Goal: Task Accomplishment & Management: Use online tool/utility

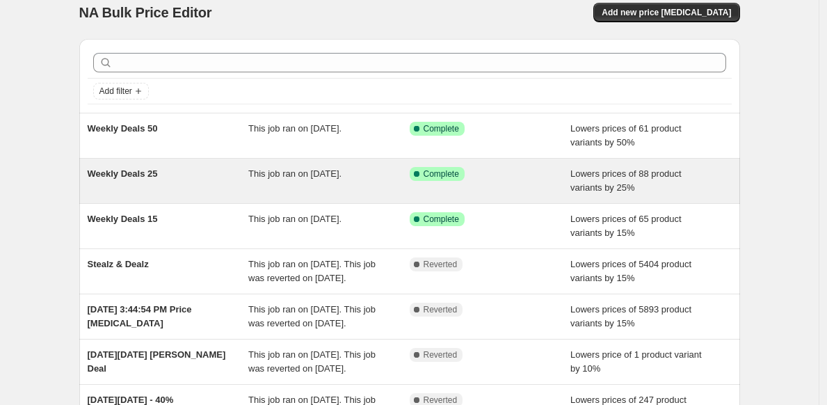
scroll to position [26, 0]
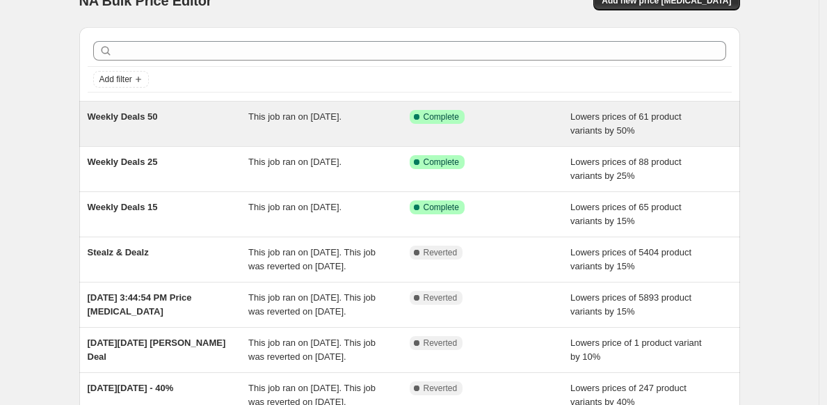
click at [197, 126] on div "Weekly Deals 50" at bounding box center [168, 124] width 161 height 28
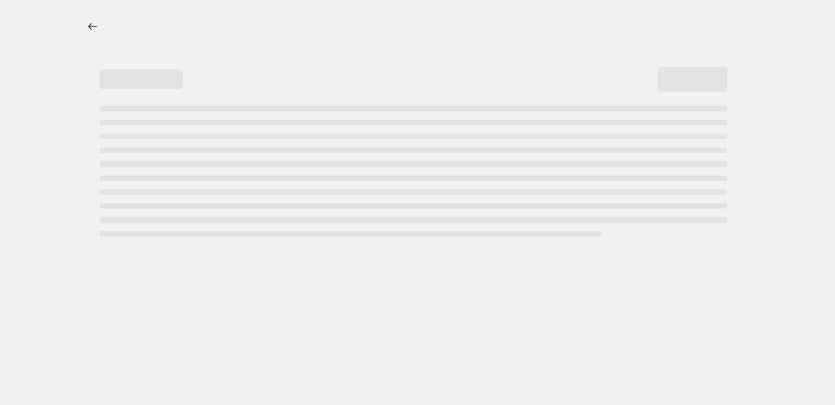
select select "percentage"
select select "collection"
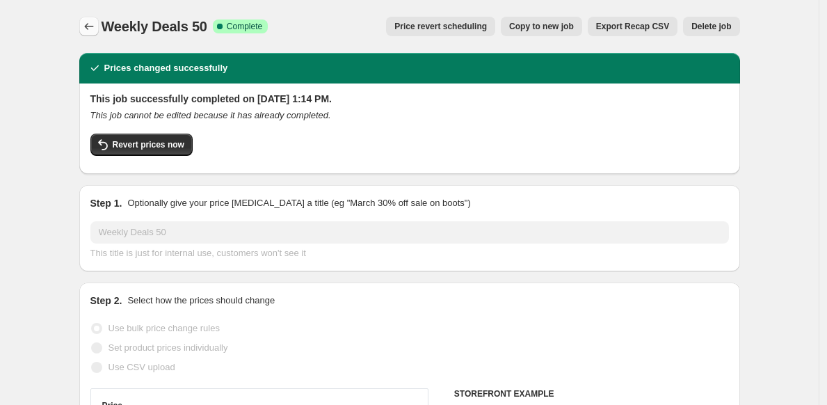
click at [95, 26] on icon "Price change jobs" at bounding box center [89, 26] width 14 height 14
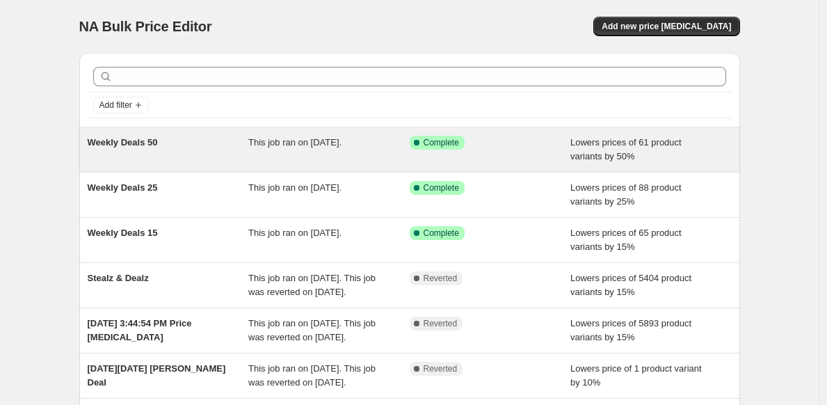
click at [192, 146] on div "Weekly Deals 50" at bounding box center [168, 150] width 161 height 28
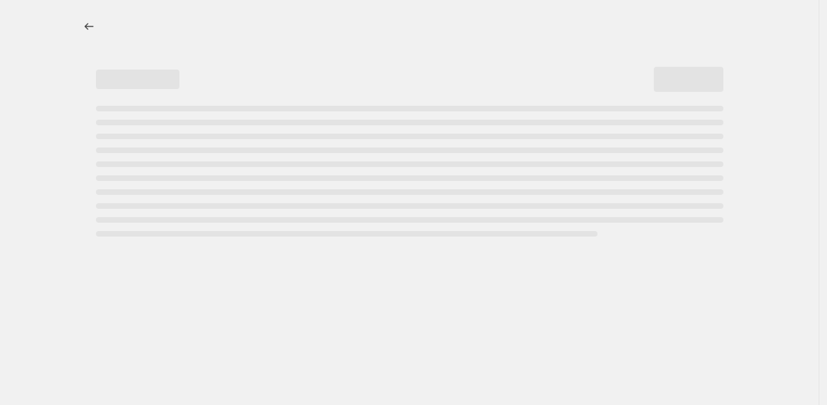
select select "percentage"
select select "collection"
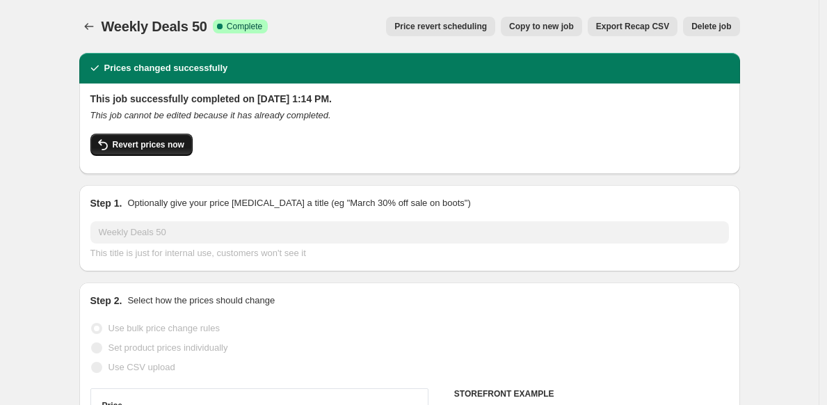
click at [168, 145] on span "Revert prices now" at bounding box center [149, 144] width 72 height 11
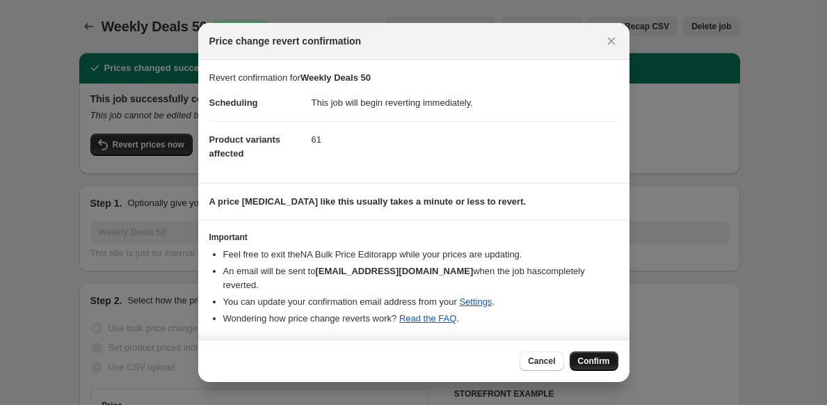
click at [593, 360] on span "Confirm" at bounding box center [594, 360] width 32 height 11
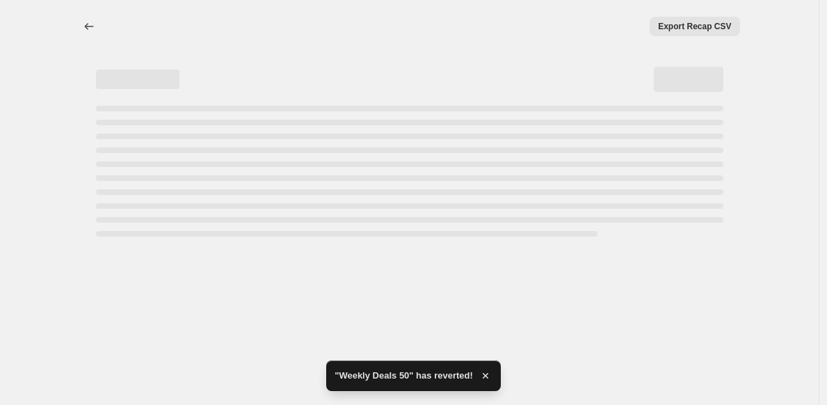
select select "percentage"
select select "collection"
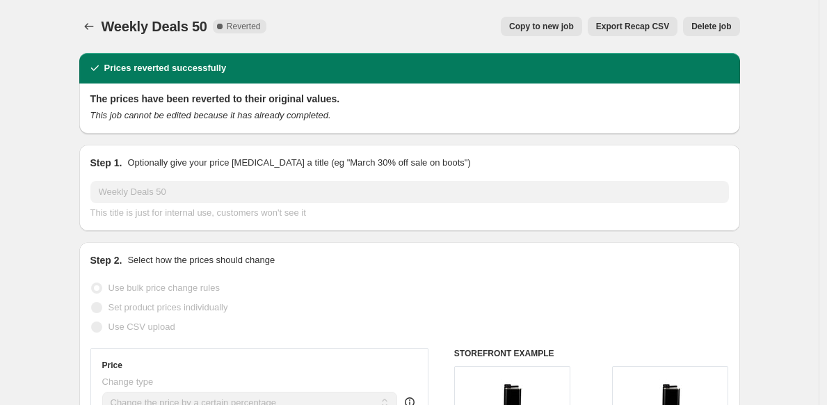
click at [548, 27] on span "Copy to new job" at bounding box center [541, 26] width 65 height 11
select select "percentage"
select select "collection"
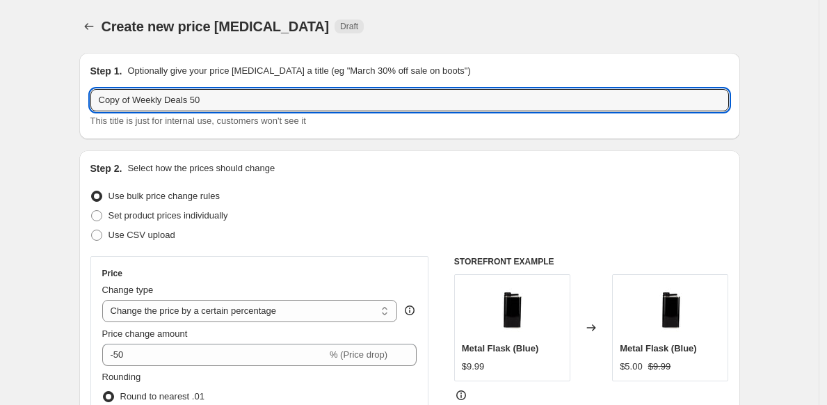
drag, startPoint x: 141, startPoint y: 102, endPoint x: 84, endPoint y: 97, distance: 57.3
click at [84, 97] on div "Step 1. Optionally give your price [MEDICAL_DATA] a title (eg "March 30% off sa…" at bounding box center [409, 96] width 661 height 86
click at [227, 99] on input "Weekly Deals 50" at bounding box center [409, 100] width 639 height 22
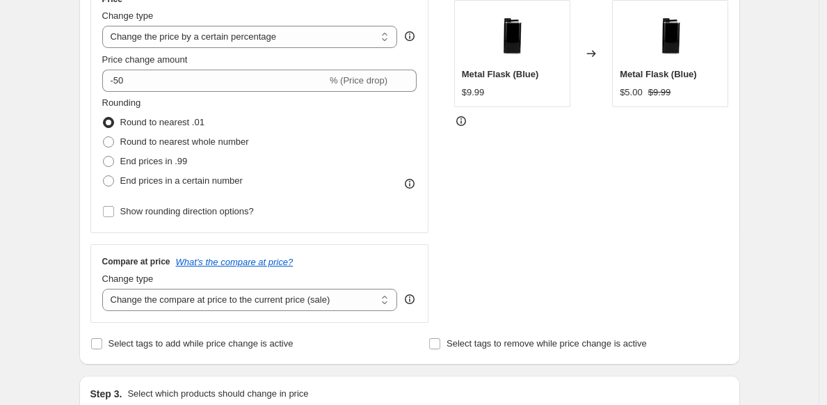
scroll to position [296, 0]
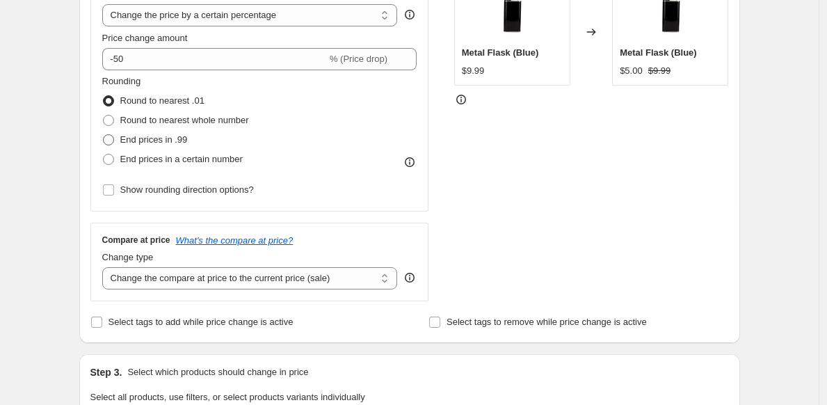
type input "Weekly Deals 50 Test"
click at [112, 141] on span at bounding box center [108, 139] width 11 height 11
click at [104, 135] on input "End prices in .99" at bounding box center [103, 134] width 1 height 1
radio input "true"
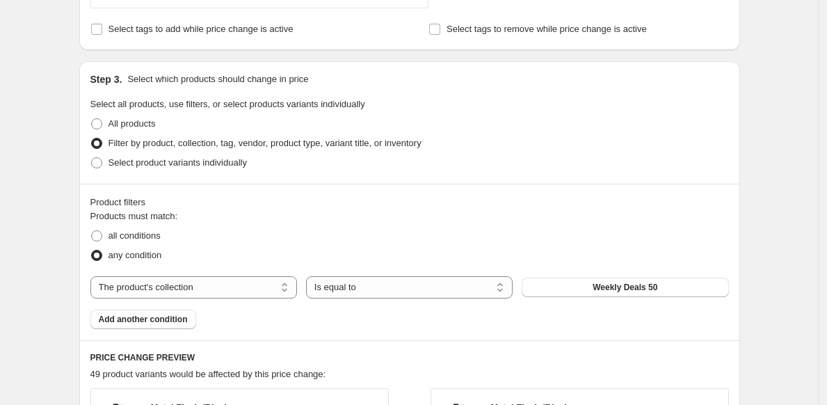
scroll to position [599, 0]
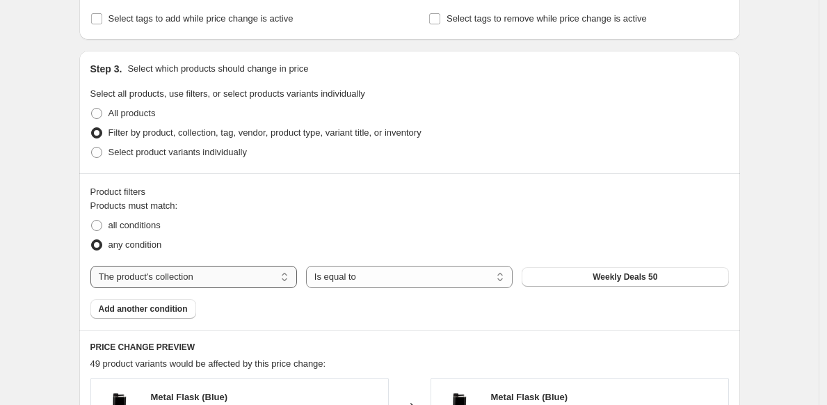
click at [252, 277] on select "The product The product's collection The product's tag The product's vendor The…" at bounding box center [193, 277] width 207 height 22
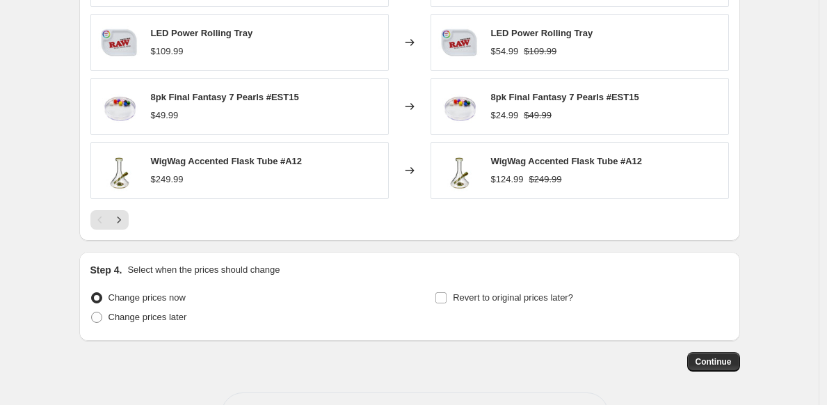
scroll to position [1142, 0]
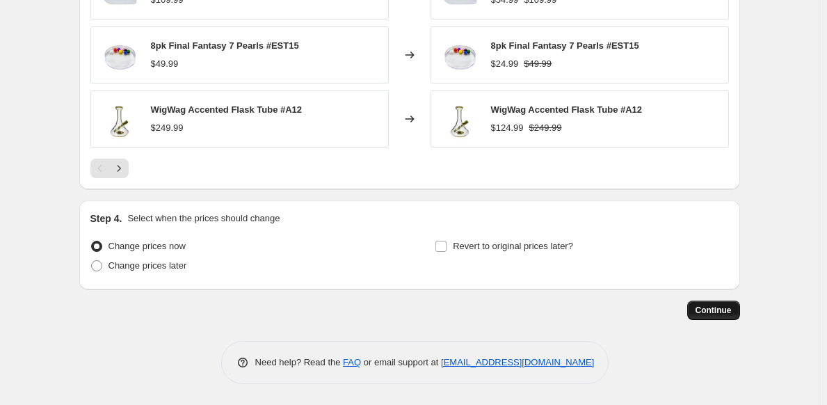
click at [721, 315] on span "Continue" at bounding box center [714, 310] width 36 height 11
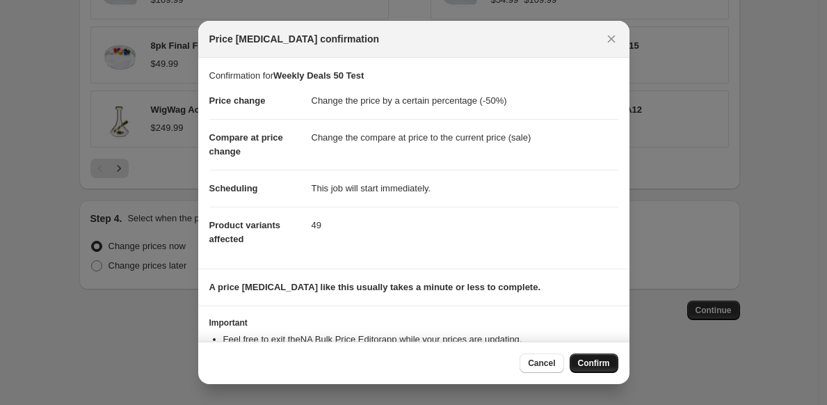
click at [584, 360] on span "Confirm" at bounding box center [594, 363] width 32 height 11
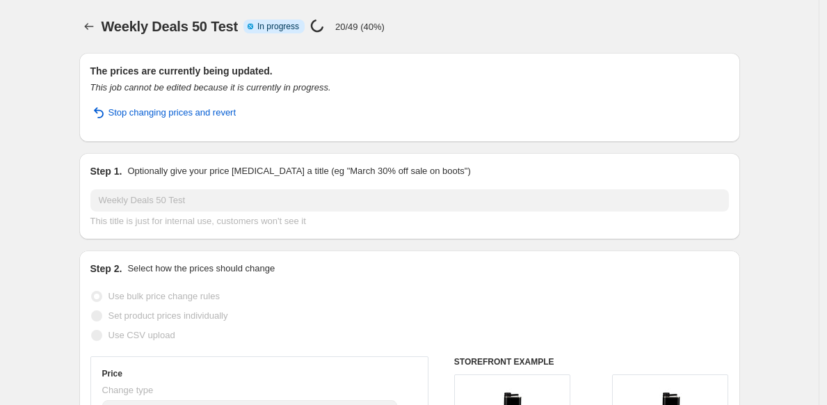
select select "percentage"
select select "collection"
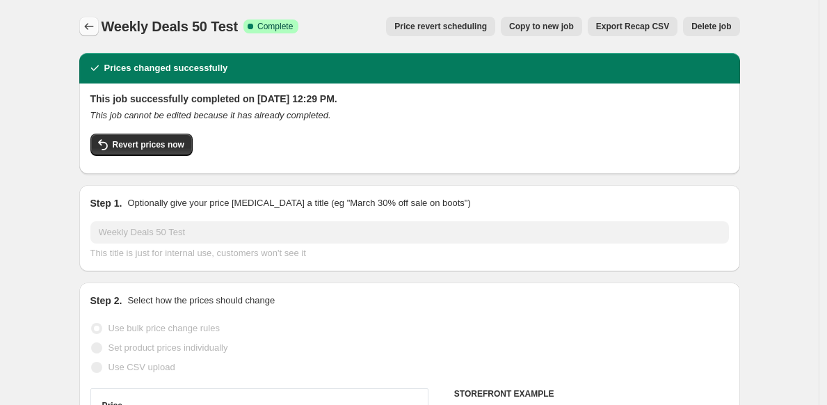
click at [96, 25] on icon "Price change jobs" at bounding box center [89, 26] width 14 height 14
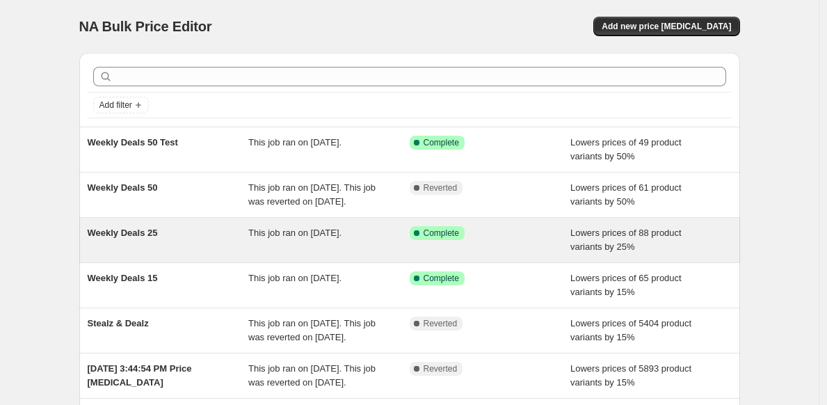
click at [378, 254] on div "This job ran on [DATE]." at bounding box center [328, 240] width 161 height 28
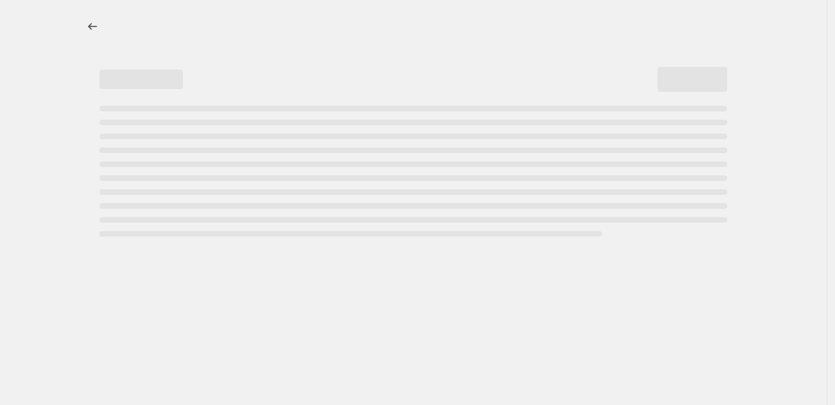
select select "percentage"
select select "collection"
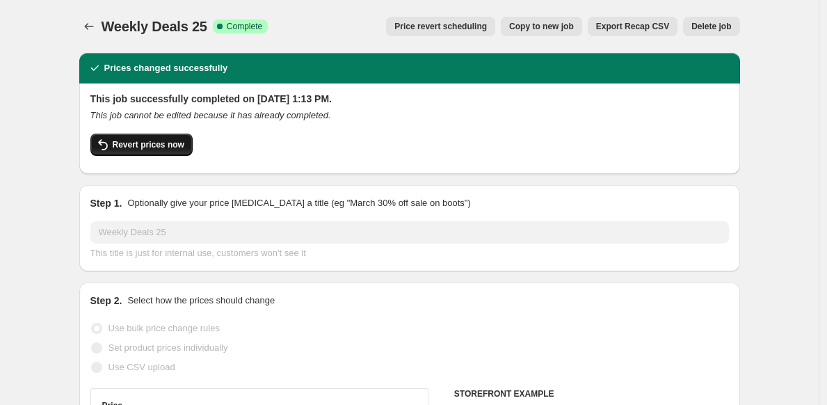
click at [152, 150] on span "Revert prices now" at bounding box center [149, 144] width 72 height 11
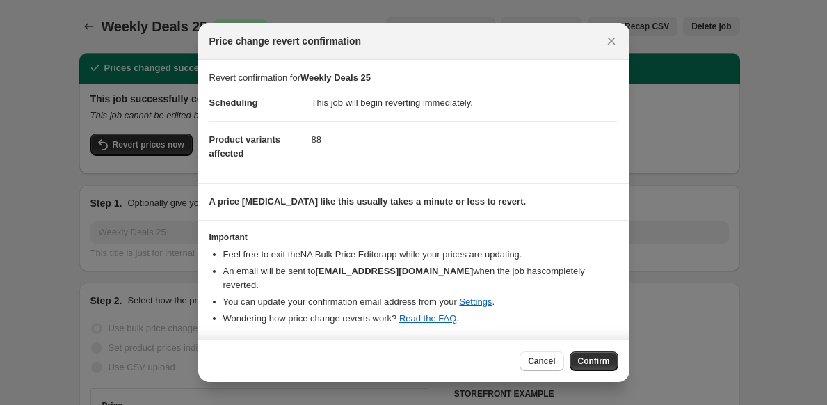
click at [593, 365] on span "Confirm" at bounding box center [594, 360] width 32 height 11
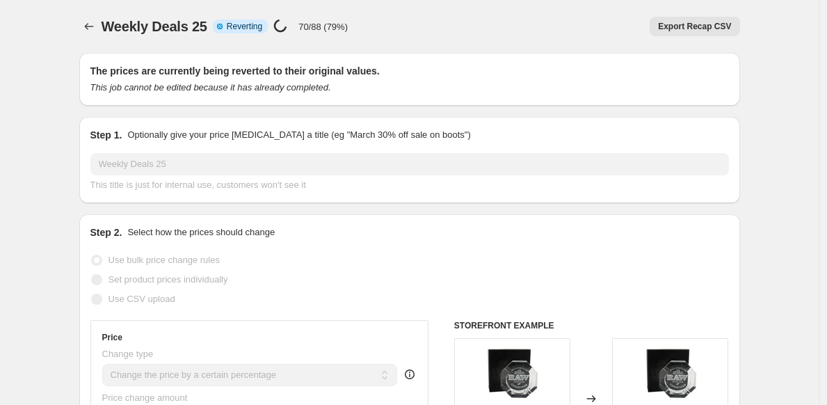
select select "percentage"
select select "collection"
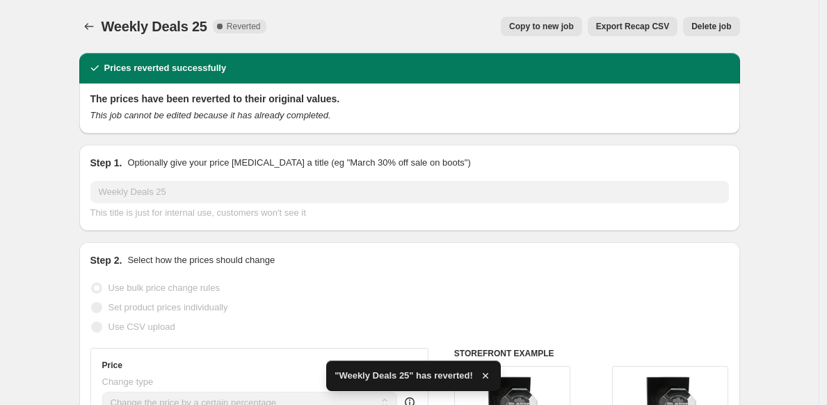
click at [534, 29] on span "Copy to new job" at bounding box center [541, 26] width 65 height 11
select select "percentage"
select select "collection"
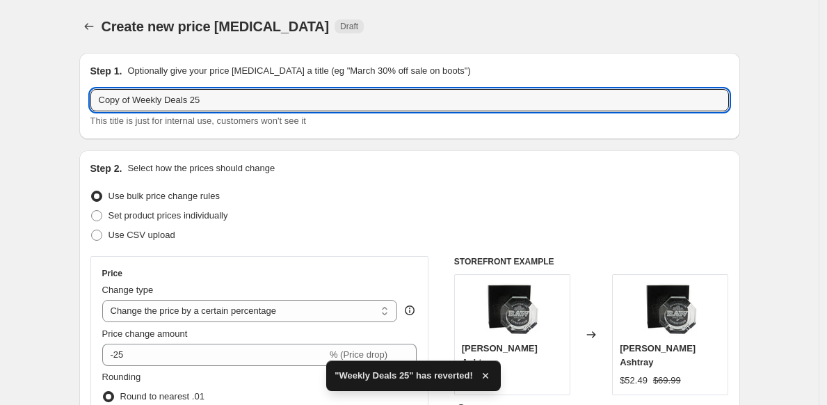
drag, startPoint x: 139, startPoint y: 103, endPoint x: 64, endPoint y: 95, distance: 75.6
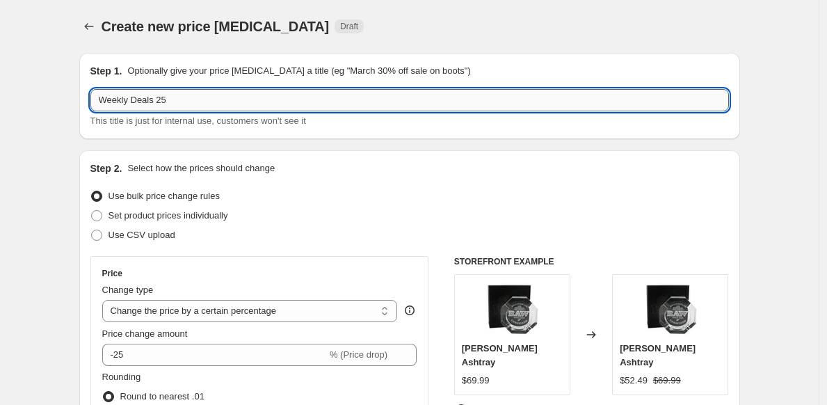
click at [196, 104] on input "Weekly Deals 25" at bounding box center [409, 100] width 639 height 22
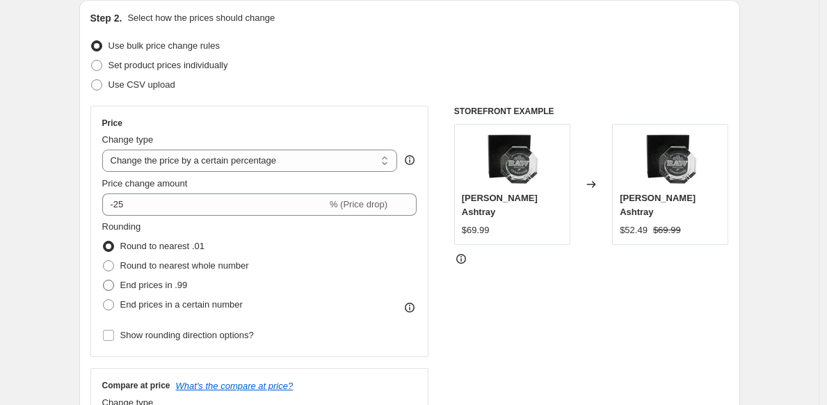
scroll to position [150, 0]
type input "Weekly Deals 25 Test"
click at [125, 285] on span "End prices in .99" at bounding box center [153, 285] width 67 height 10
click at [104, 280] on input "End prices in .99" at bounding box center [103, 280] width 1 height 1
radio input "true"
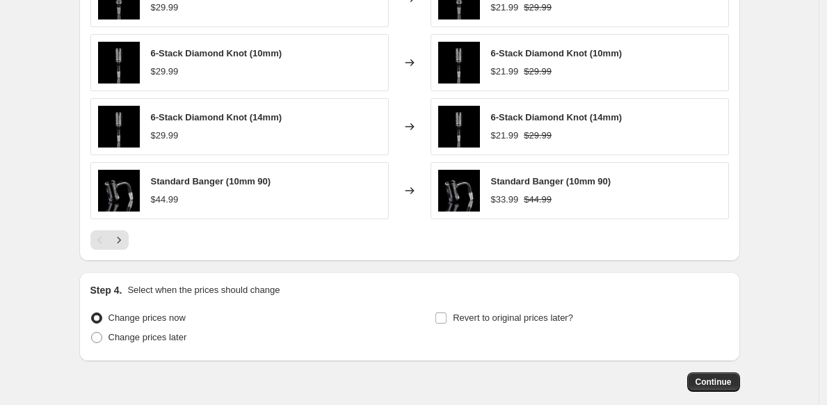
scroll to position [1139, 0]
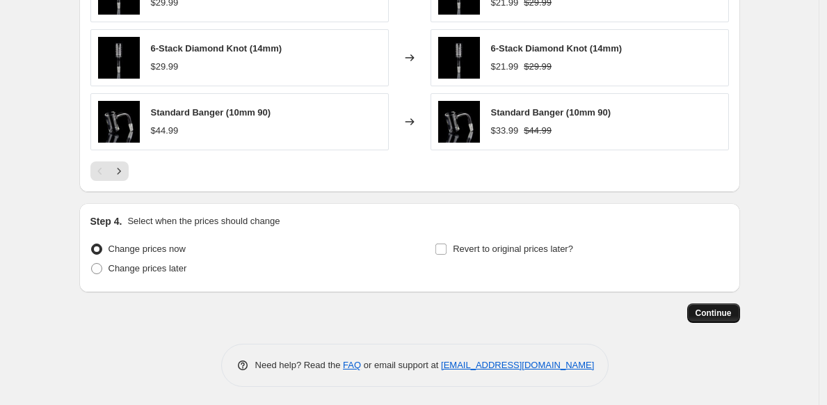
click at [699, 318] on button "Continue" at bounding box center [713, 312] width 53 height 19
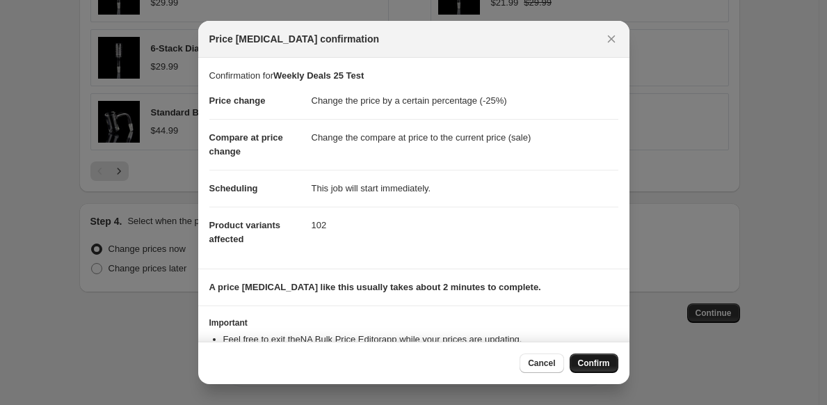
click at [605, 369] on button "Confirm" at bounding box center [594, 362] width 49 height 19
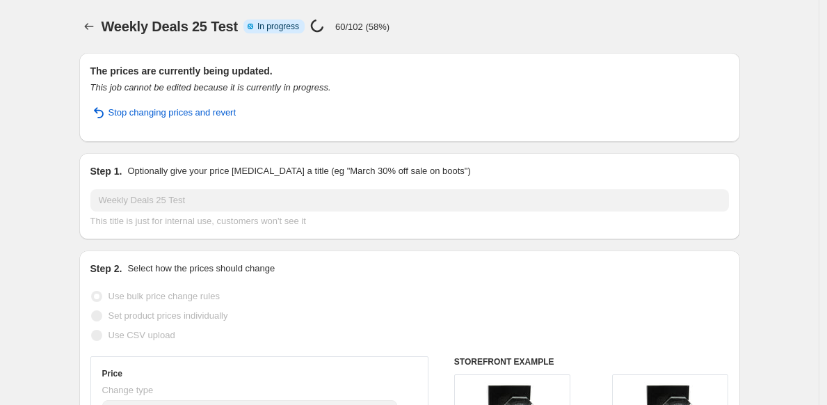
select select "percentage"
select select "collection"
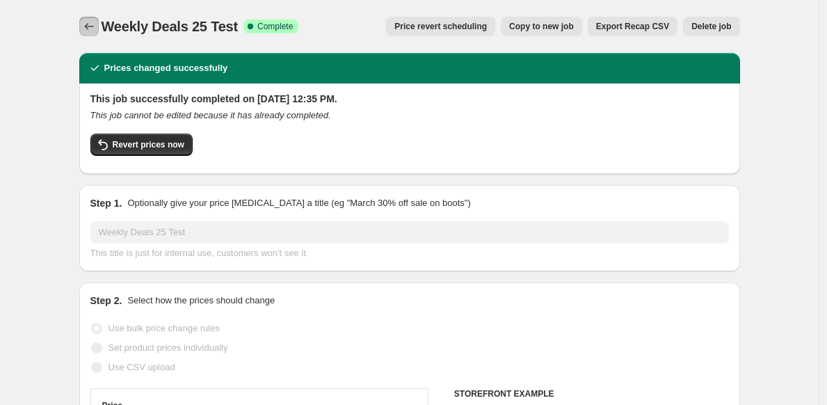
click at [95, 29] on icon "Price change jobs" at bounding box center [89, 26] width 14 height 14
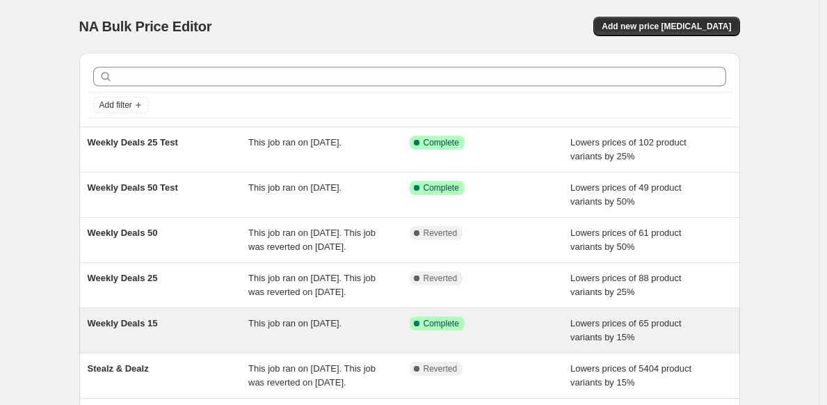
click at [212, 344] on div "Weekly Deals 15" at bounding box center [168, 331] width 161 height 28
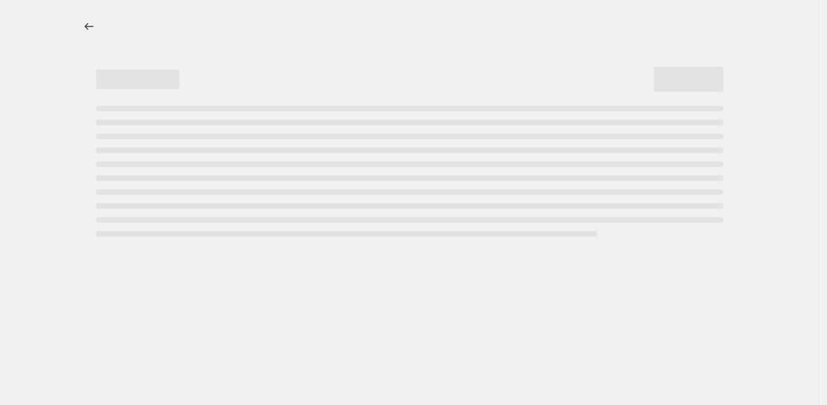
select select "percentage"
select select "collection"
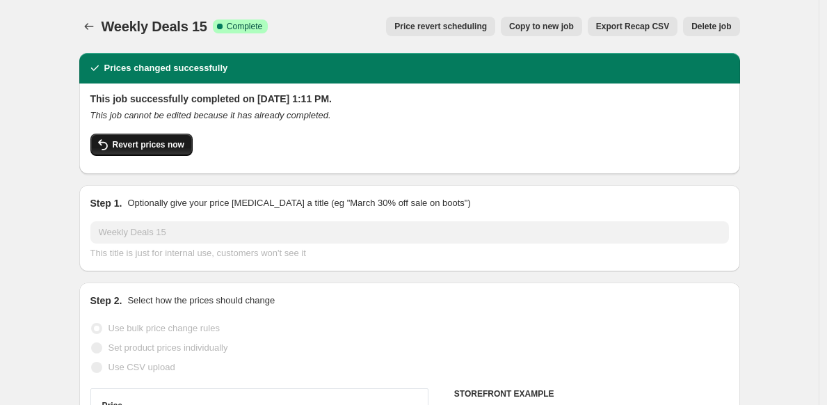
click at [163, 142] on span "Revert prices now" at bounding box center [149, 144] width 72 height 11
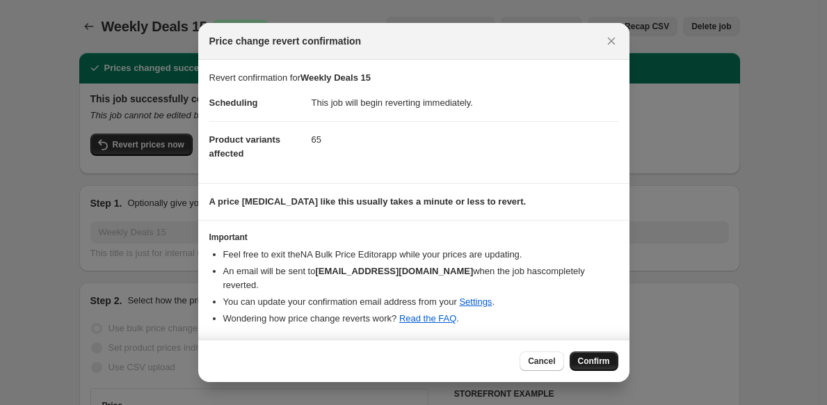
click at [599, 359] on span "Confirm" at bounding box center [594, 360] width 32 height 11
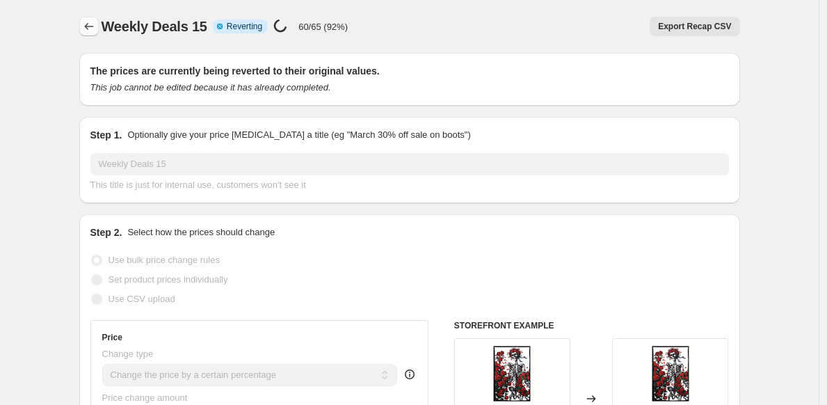
select select "percentage"
select select "collection"
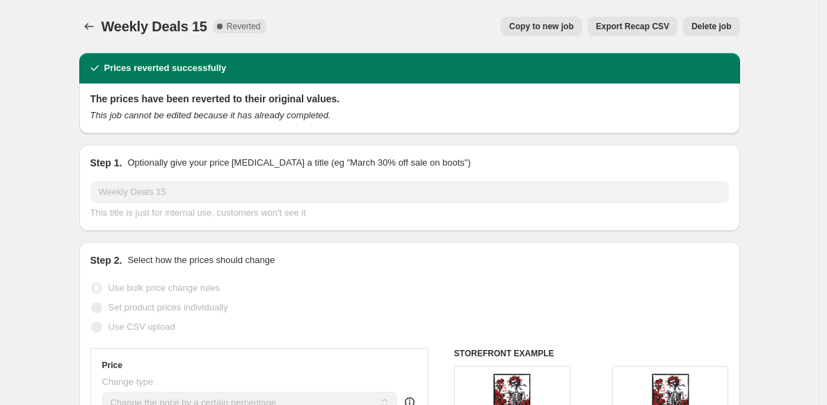
click at [539, 21] on button "Copy to new job" at bounding box center [541, 26] width 81 height 19
select select "percentage"
select select "collection"
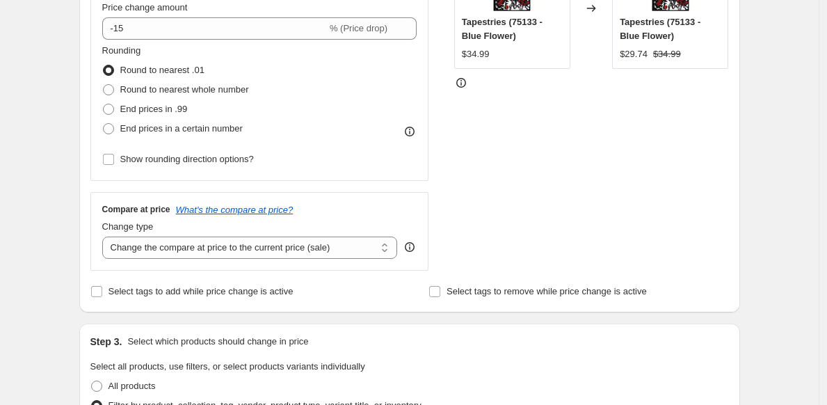
scroll to position [271, 0]
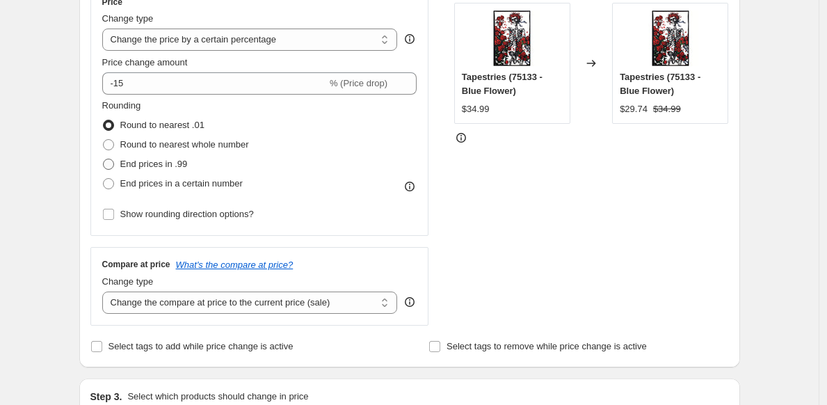
click at [111, 166] on span at bounding box center [108, 164] width 11 height 11
click at [104, 159] on input "End prices in .99" at bounding box center [103, 159] width 1 height 1
radio input "true"
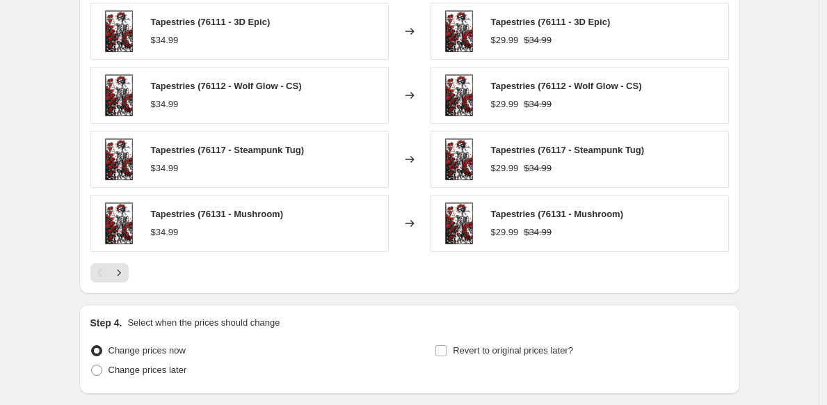
scroll to position [1142, 0]
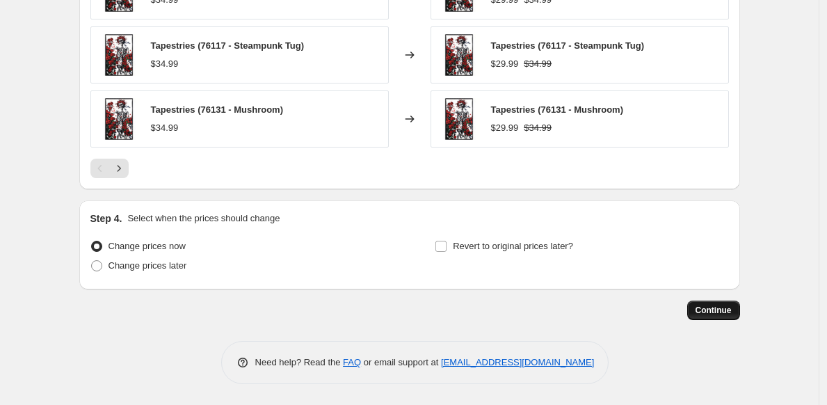
click at [707, 307] on span "Continue" at bounding box center [714, 310] width 36 height 11
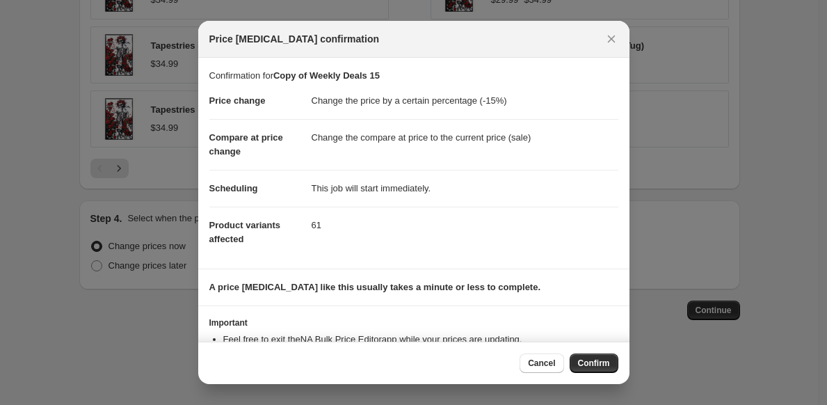
click at [598, 369] on button "Confirm" at bounding box center [594, 362] width 49 height 19
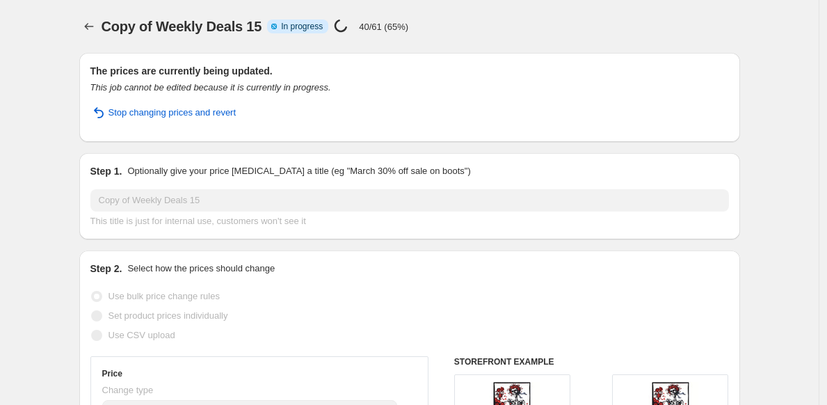
select select "percentage"
select select "collection"
